Goal: Check status: Check status

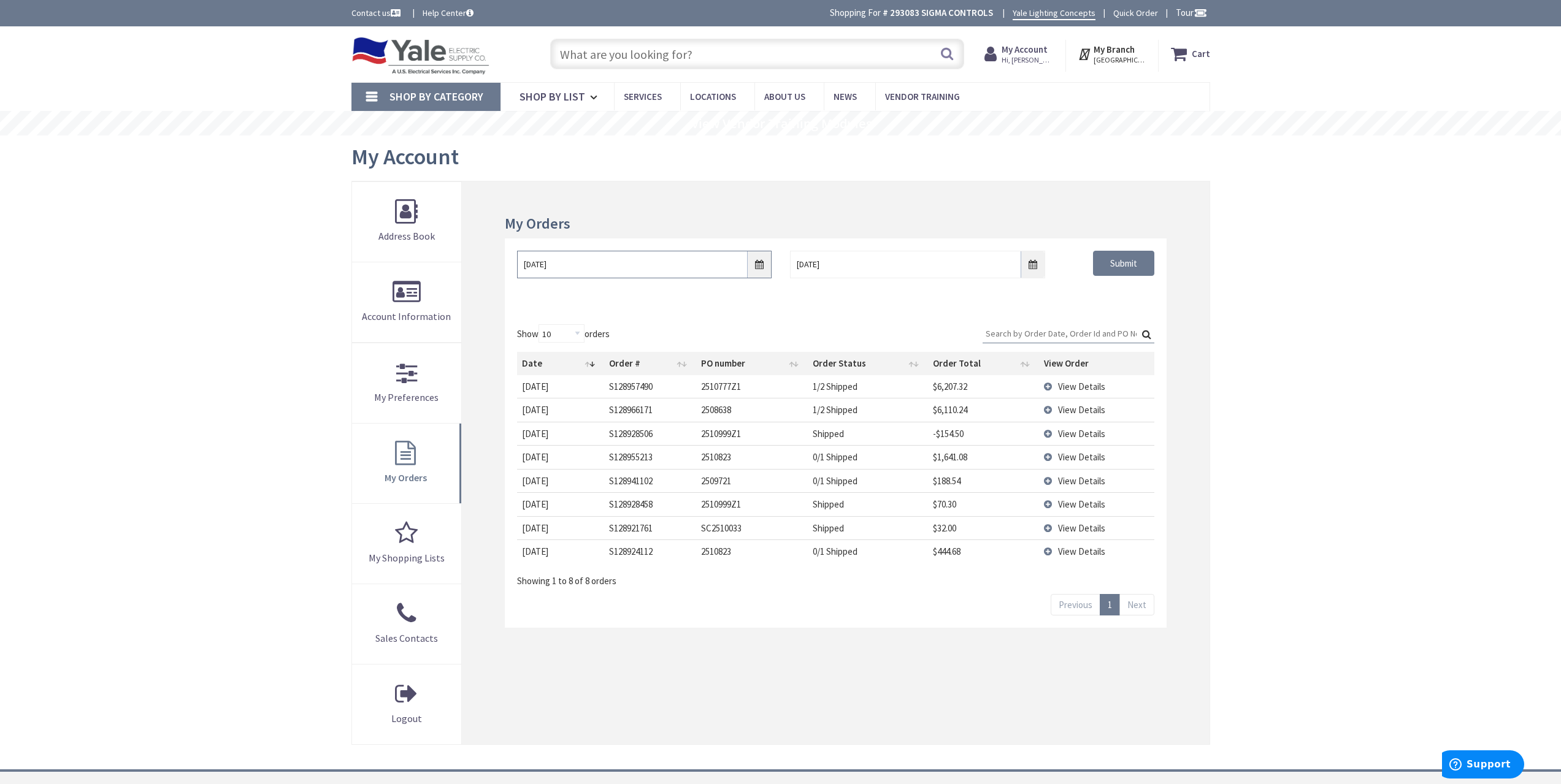
click at [762, 261] on input "[DATE]" at bounding box center [644, 264] width 254 height 27
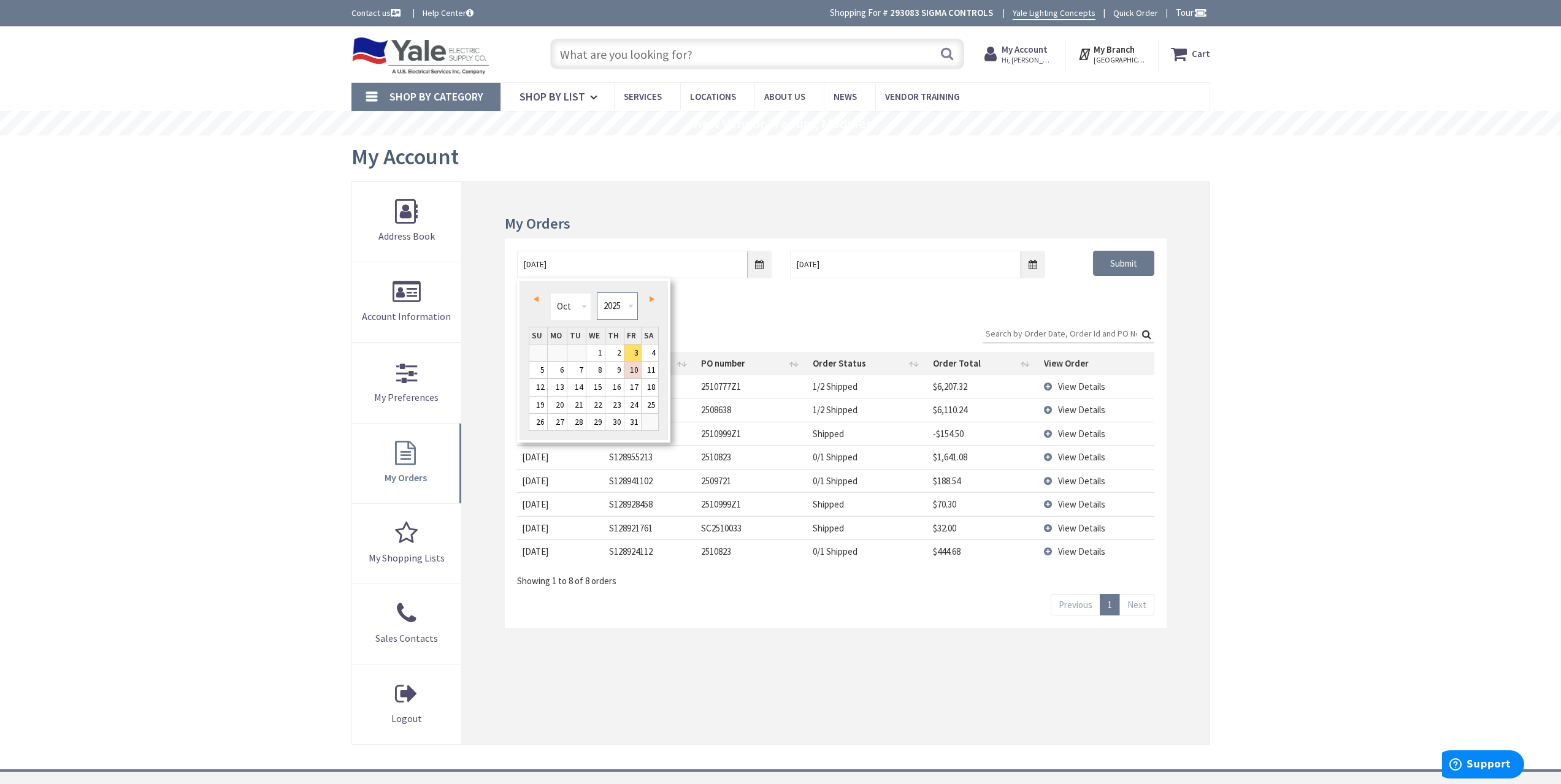
drag, startPoint x: 617, startPoint y: 306, endPoint x: 617, endPoint y: 314, distance: 8.0
click at [617, 306] on select "1980 1981 1982 1983 1984 1985 1986 1987 1988 1989 1990 1991 1992 1993 1994 1995…" at bounding box center [617, 306] width 41 height 27
type input "[DATE]"
click at [1202, 327] on div "My Orders [DATE] [DATE] Submit Show 10 25 50 100 orders Search: Date Order # PO…" at bounding box center [835, 462] width 747 height 563
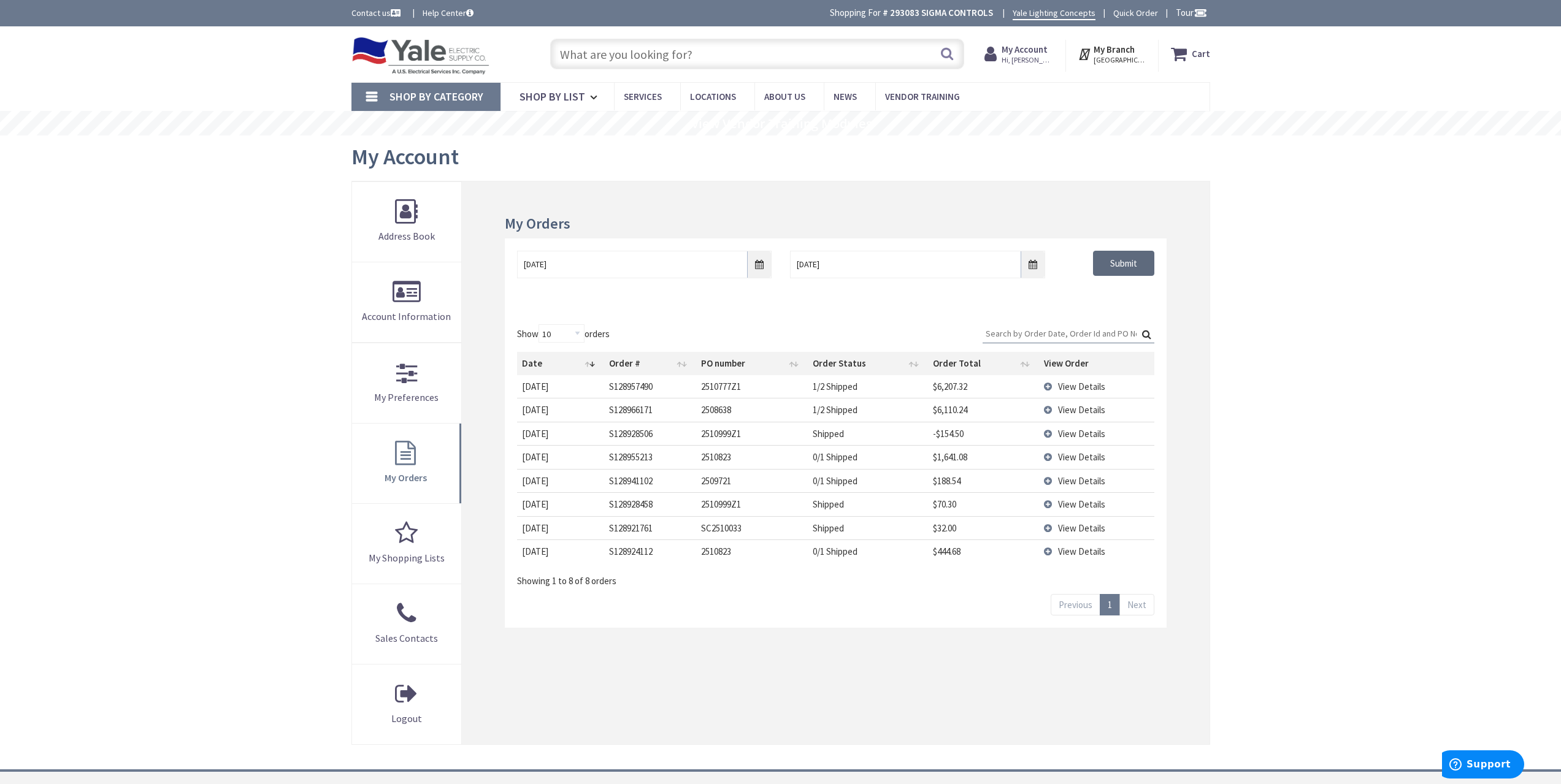
click at [1127, 260] on input "Submit" at bounding box center [1124, 263] width 62 height 26
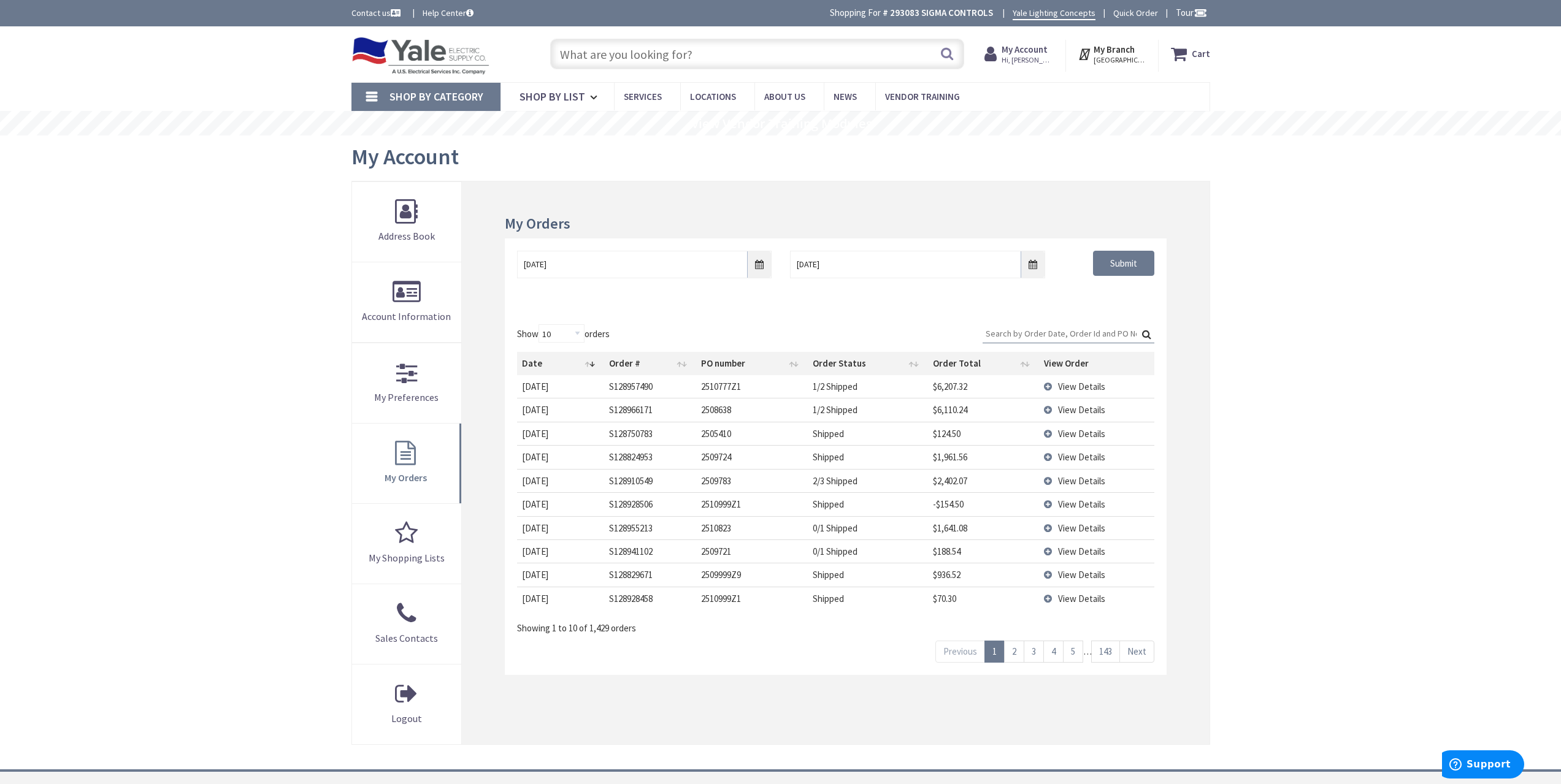
click at [216, 358] on div "Skip to Content Toggle Nav Search Cart My Cart Close" at bounding box center [780, 516] width 1561 height 979
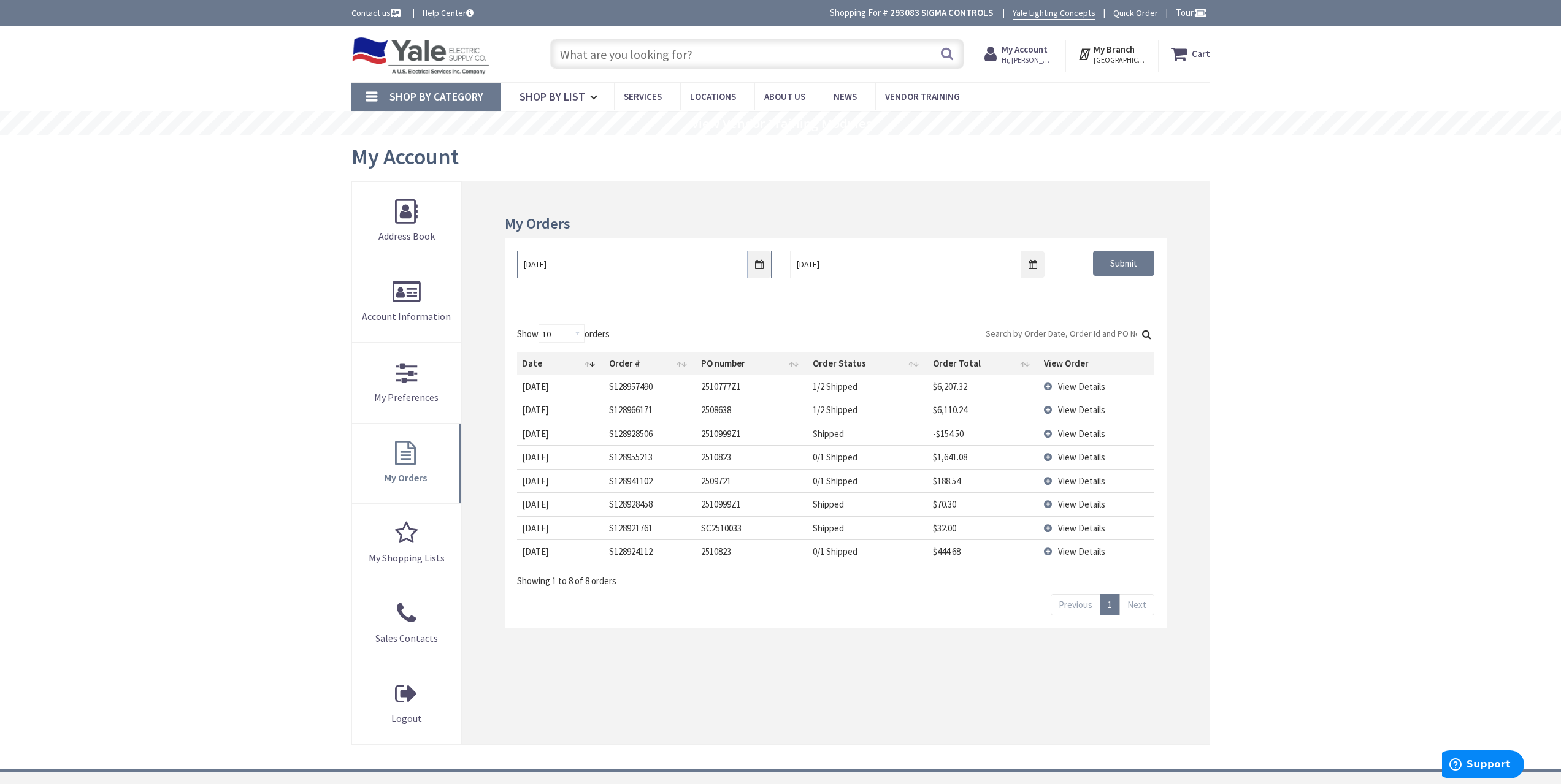
click at [762, 261] on input "[DATE]" at bounding box center [644, 264] width 254 height 27
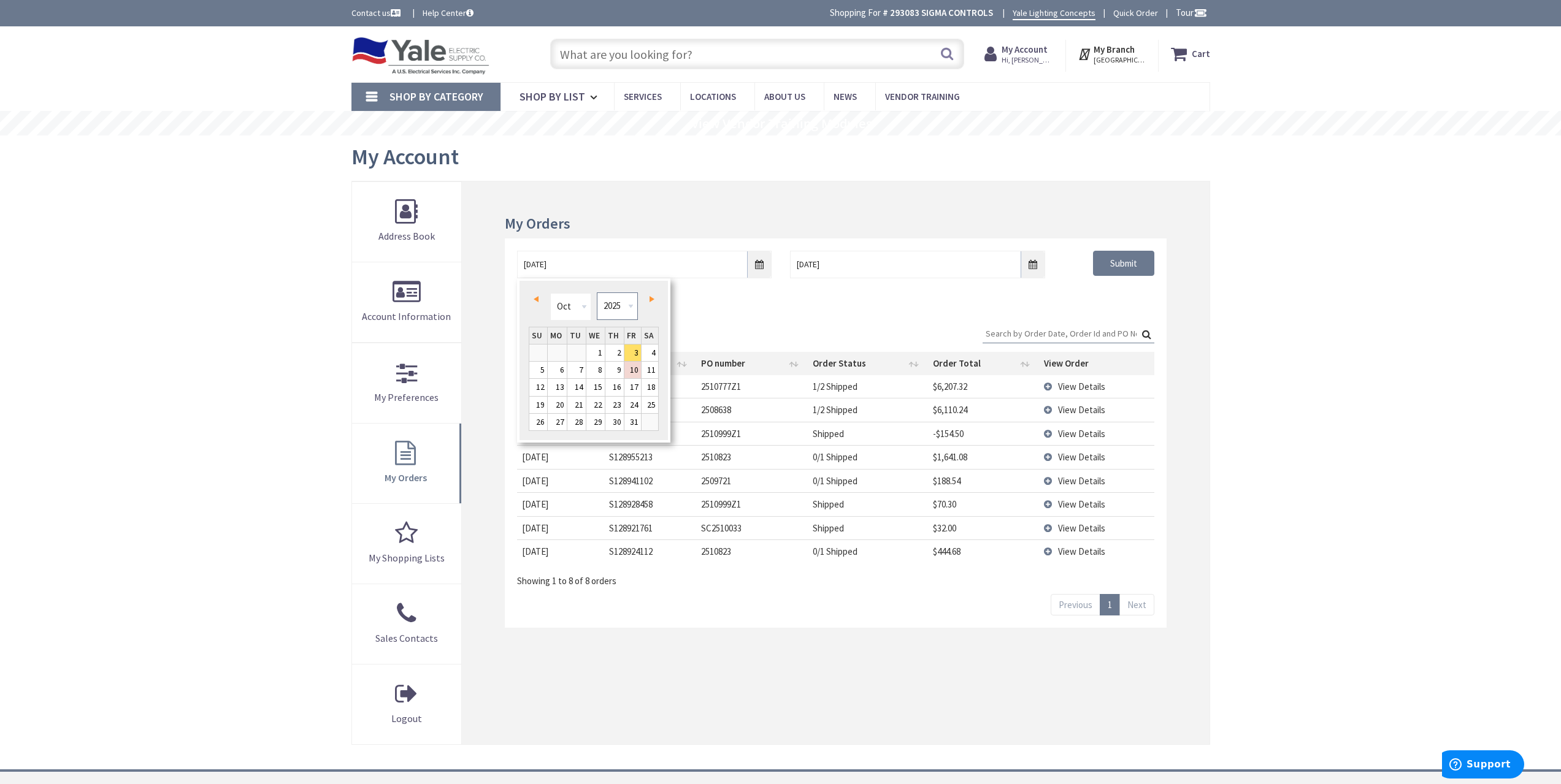
click at [619, 306] on select "1980 1981 1982 1983 1984 1985 1986 1987 1988 1989 1990 1991 1992 1993 1994 1995…" at bounding box center [617, 306] width 41 height 27
type input "[DATE]"
click at [1183, 347] on div "My Orders [DATE] [DATE] Submit Show 10 25 50 100 orders Search: Date Order # PO…" at bounding box center [835, 462] width 747 height 563
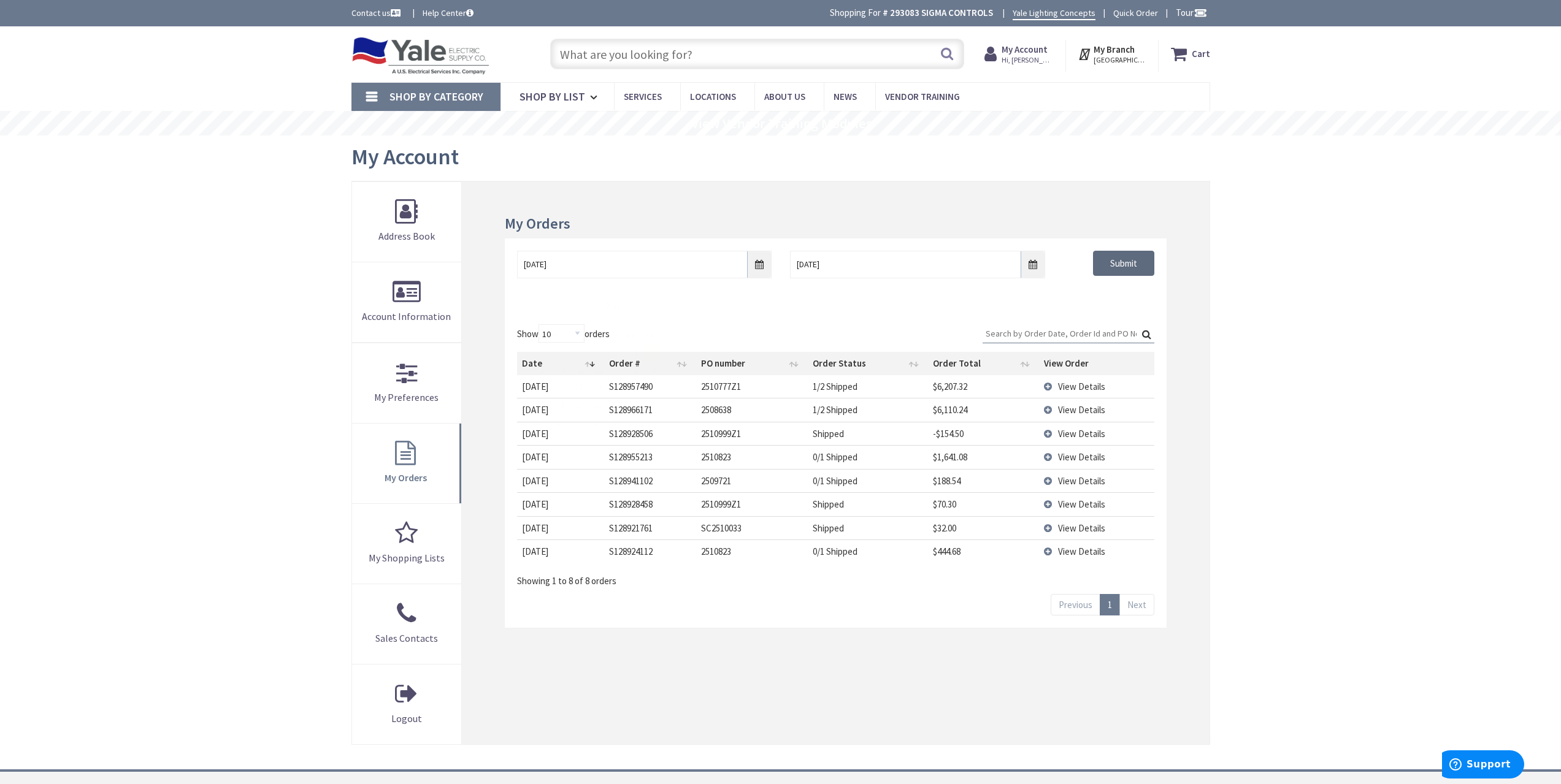
click at [1131, 264] on input "Submit" at bounding box center [1124, 263] width 62 height 26
